Goal: Task Accomplishment & Management: Manage account settings

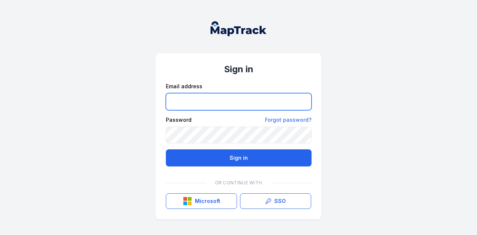
click at [196, 100] on input "email" at bounding box center [239, 101] width 146 height 17
paste input "**********"
type input "**********"
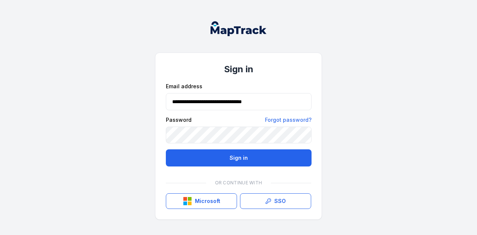
click at [253, 167] on div "**********" at bounding box center [238, 146] width 145 height 126
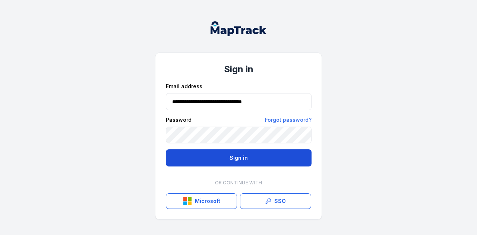
click at [253, 161] on button "Sign in" at bounding box center [239, 157] width 146 height 17
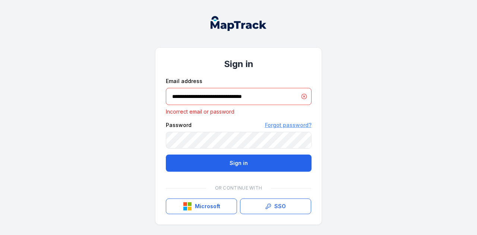
click at [289, 127] on link "Forgot password?" at bounding box center [288, 125] width 47 height 7
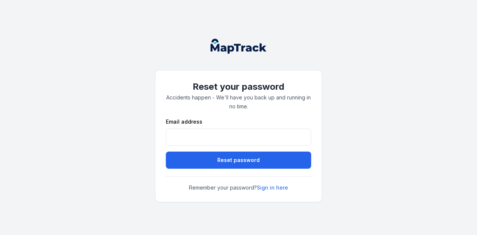
click at [238, 146] on form "Email address Reset password" at bounding box center [238, 143] width 145 height 51
click at [239, 144] on form "Email address Reset password" at bounding box center [238, 143] width 145 height 51
click at [238, 138] on input "email" at bounding box center [238, 137] width 145 height 17
type input "**********"
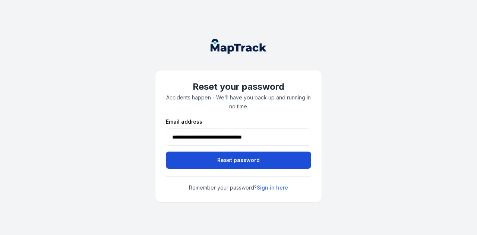
click at [236, 159] on button "Reset password" at bounding box center [238, 160] width 145 height 17
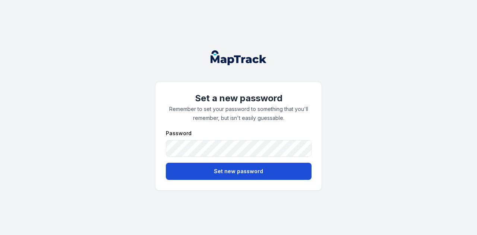
click at [214, 167] on button "Set new password" at bounding box center [239, 171] width 146 height 17
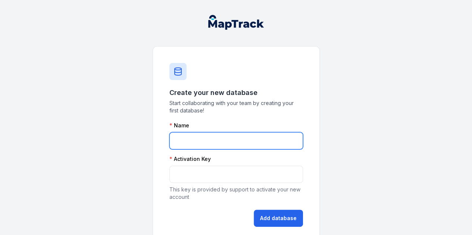
click at [201, 139] on input "text" at bounding box center [235, 140] width 133 height 17
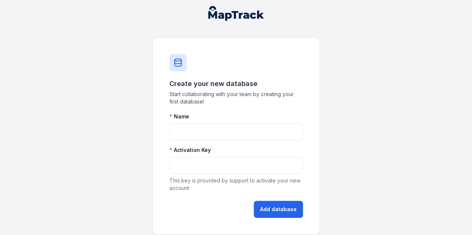
scroll to position [16, 0]
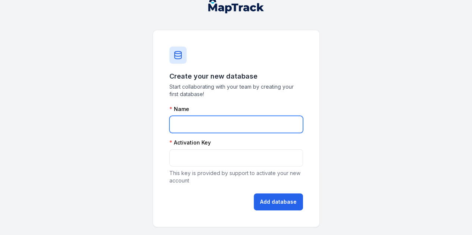
click at [189, 121] on input "text" at bounding box center [235, 124] width 133 height 17
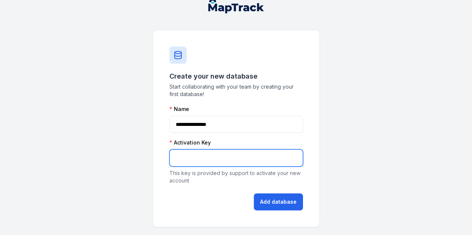
click at [203, 152] on input "text" at bounding box center [235, 157] width 133 height 17
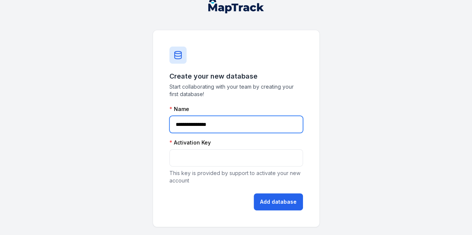
click at [195, 125] on input "**********" at bounding box center [235, 124] width 133 height 17
type input "**********"
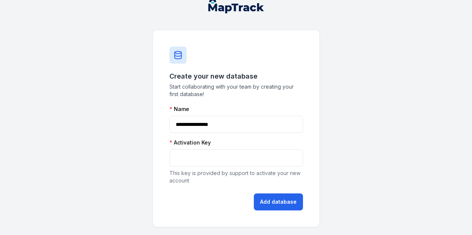
drag, startPoint x: 192, startPoint y: 167, endPoint x: 192, endPoint y: 162, distance: 5.2
click at [192, 164] on div "Activation Key This key is provided by support to activate your new account" at bounding box center [235, 161] width 133 height 45
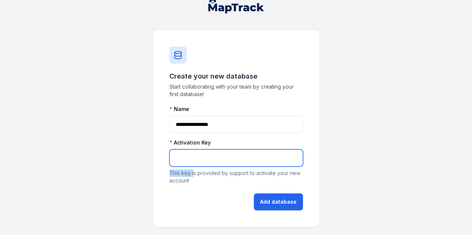
click at [192, 158] on input "text" at bounding box center [235, 157] width 133 height 17
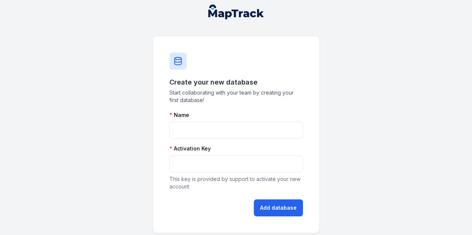
scroll to position [16, 0]
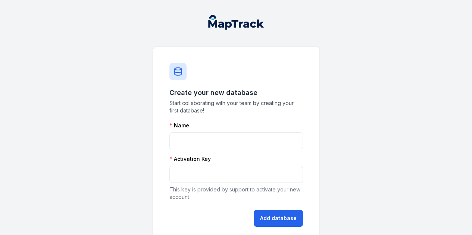
scroll to position [16, 0]
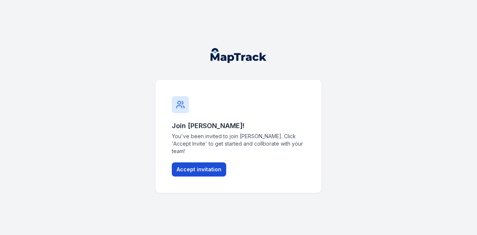
click at [196, 166] on button "Accept invitation" at bounding box center [199, 170] width 54 height 14
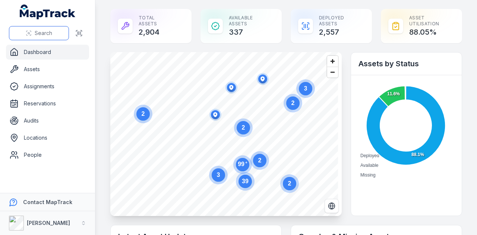
click at [34, 34] on button "Search" at bounding box center [39, 33] width 60 height 14
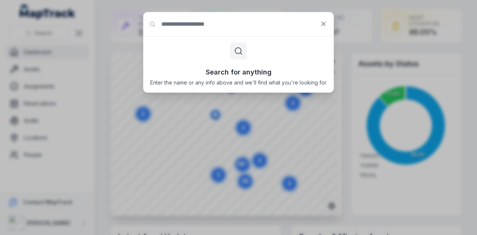
click at [371, 40] on div "Search for anything Search for anything Enter the name or any info above and we…" at bounding box center [238, 117] width 477 height 235
drag, startPoint x: 340, startPoint y: 73, endPoint x: 336, endPoint y: 42, distance: 31.3
click at [340, 73] on div "Search for anything Search for anything Enter the name or any info above and we…" at bounding box center [238, 117] width 477 height 235
click at [324, 23] on icon at bounding box center [324, 24] width 4 height 4
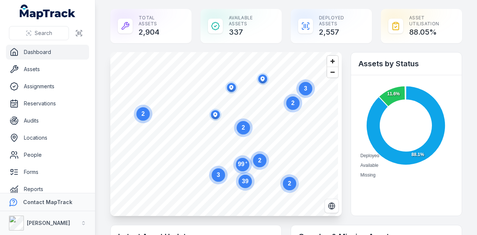
drag, startPoint x: 166, startPoint y: 21, endPoint x: 226, endPoint y: 51, distance: 67.9
click at [166, 20] on div "Total Assets 2,904" at bounding box center [150, 26] width 81 height 34
click at [145, 21] on div "Total Assets 2,904" at bounding box center [150, 26] width 81 height 34
click at [151, 32] on div "Total Assets 2,904" at bounding box center [150, 26] width 81 height 34
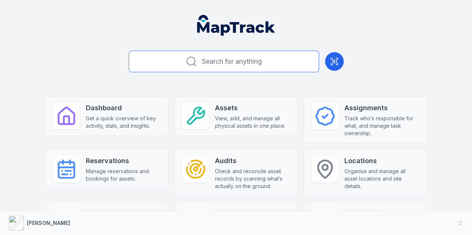
drag, startPoint x: 464, startPoint y: 0, endPoint x: 211, endPoint y: 66, distance: 261.9
click at [211, 66] on span "Search for anything" at bounding box center [232, 61] width 60 height 10
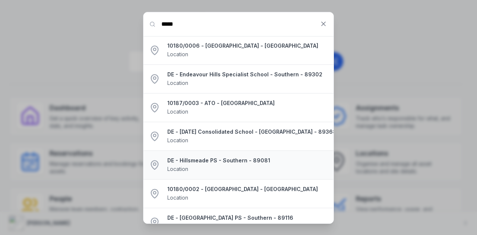
type input "*****"
click at [212, 157] on strong "DE - Hillsmeade PS - Southern - 89081" at bounding box center [247, 160] width 160 height 7
